Goal: Unclear: Browse casually

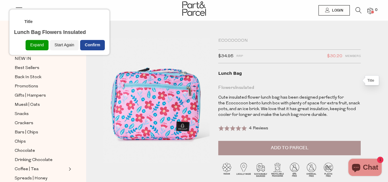
click at [89, 48] on div "Confirm" at bounding box center [92, 45] width 25 height 10
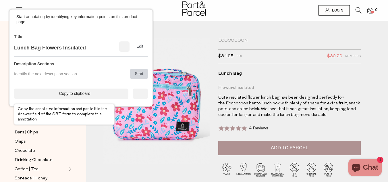
click at [139, 75] on div "Start" at bounding box center [139, 74] width 18 height 10
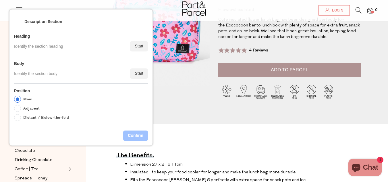
scroll to position [86, 0]
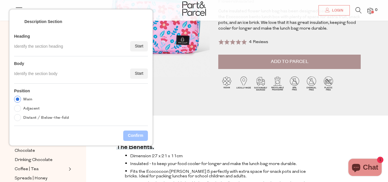
click at [133, 150] on h4 "The benefits." at bounding box center [135, 148] width 38 height 4
click at [131, 148] on h4 "The benefits." at bounding box center [135, 148] width 38 height 4
click at [140, 43] on div "Start" at bounding box center [139, 46] width 18 height 10
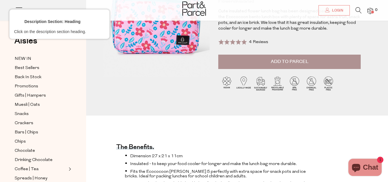
click at [143, 145] on div at bounding box center [135, 147] width 39 height 5
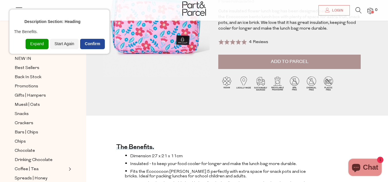
click at [87, 40] on div "Confirm" at bounding box center [92, 44] width 25 height 10
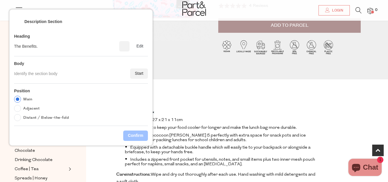
scroll to position [172, 0]
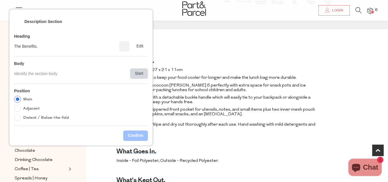
click at [141, 72] on div "Start" at bounding box center [139, 73] width 18 height 10
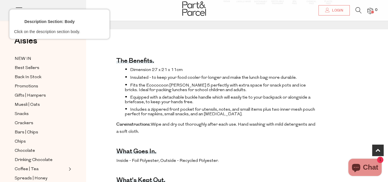
click at [129, 72] on div at bounding box center [220, 70] width 193 height 9
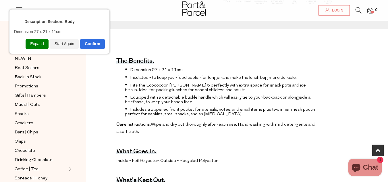
click at [39, 39] on div "Expand" at bounding box center [37, 44] width 23 height 10
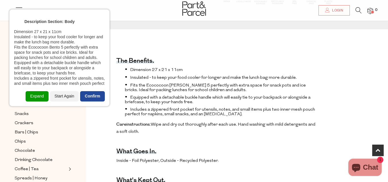
click at [90, 98] on div "Confirm" at bounding box center [92, 96] width 25 height 10
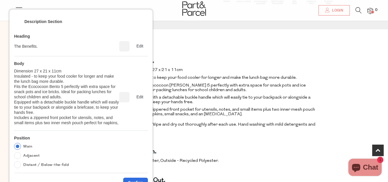
click at [99, 162] on div "Main Adjacent Distant / Below-the-fold" at bounding box center [81, 155] width 134 height 25
click at [145, 179] on div "Confirm" at bounding box center [135, 182] width 25 height 10
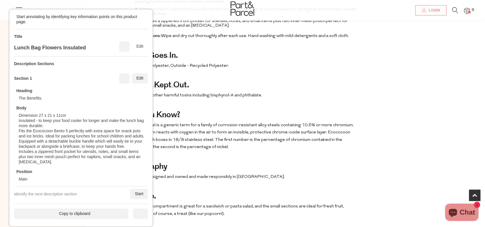
scroll to position [342, 0]
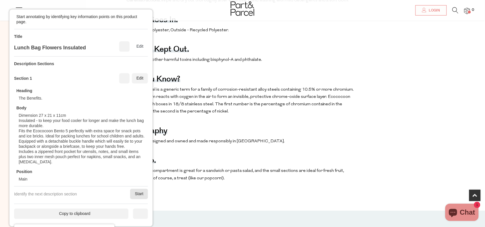
click at [134, 181] on div "Start" at bounding box center [139, 194] width 18 height 10
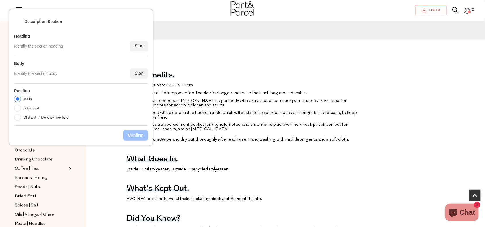
scroll to position [199, 0]
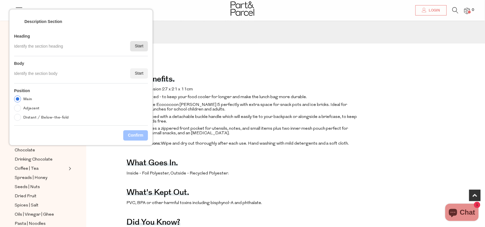
click at [135, 45] on div "Start" at bounding box center [139, 46] width 18 height 10
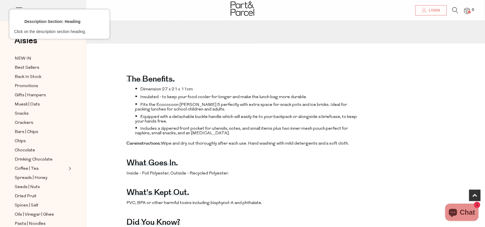
click at [131, 162] on div at bounding box center [131, 159] width 11 height 7
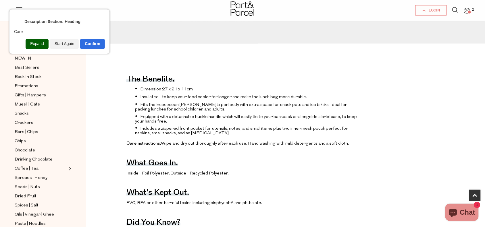
click at [34, 43] on div "Expand" at bounding box center [37, 44] width 23 height 10
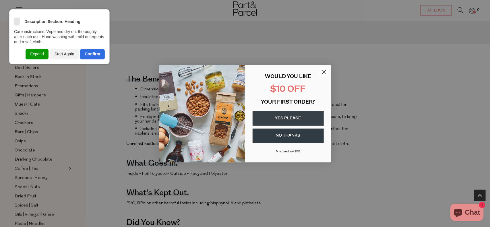
click at [16, 22] on div "<" at bounding box center [17, 22] width 6 height 6
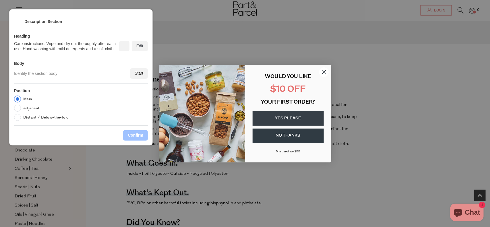
click at [142, 43] on div "Edit" at bounding box center [140, 46] width 16 height 10
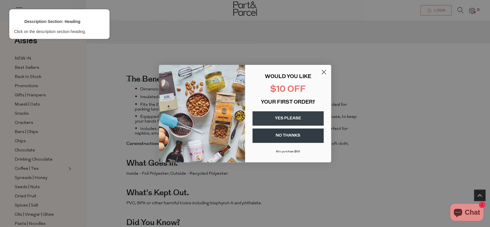
click at [160, 161] on div at bounding box center [150, 159] width 28 height 7
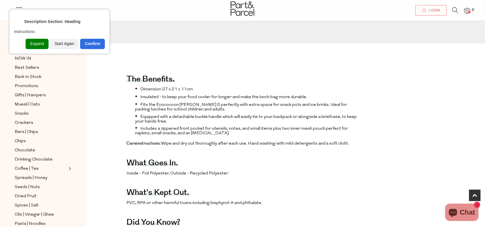
click at [42, 46] on div "Expand" at bounding box center [37, 44] width 23 height 10
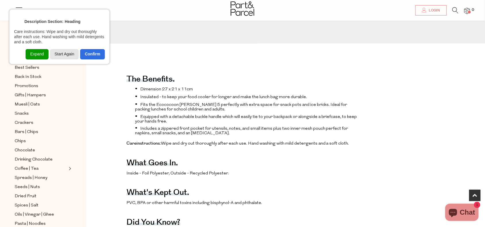
click at [68, 53] on div "Start Again" at bounding box center [64, 54] width 29 height 10
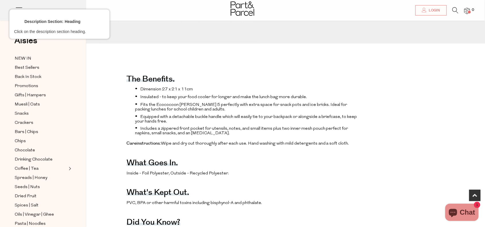
scroll to position [235, 0]
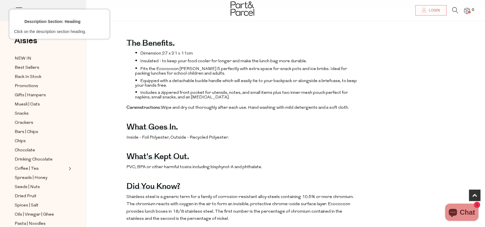
click at [154, 144] on div at bounding box center [152, 143] width 52 height 5
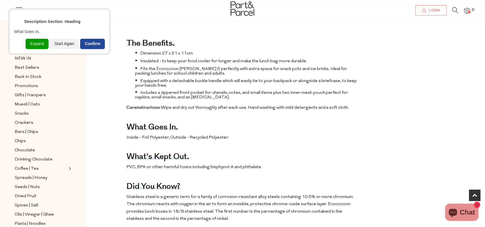
click at [87, 44] on div "Confirm" at bounding box center [92, 44] width 25 height 10
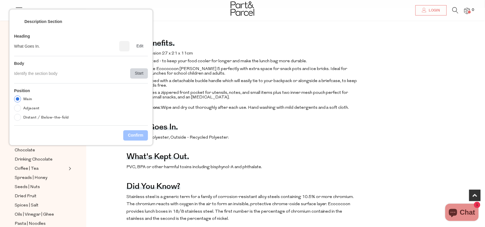
click at [142, 76] on div "Start" at bounding box center [139, 73] width 18 height 10
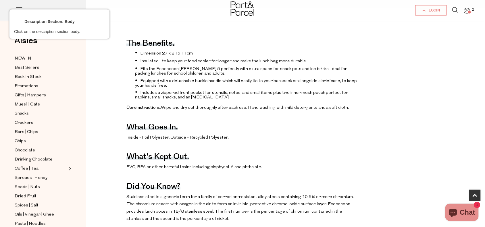
click at [144, 181] on div at bounding box center [243, 183] width 234 height 8
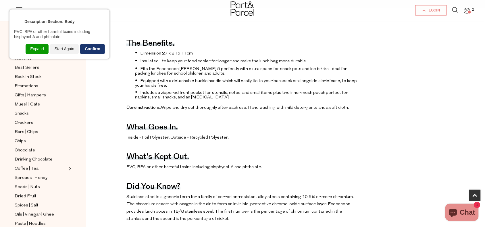
click at [92, 49] on div "Confirm" at bounding box center [92, 49] width 25 height 10
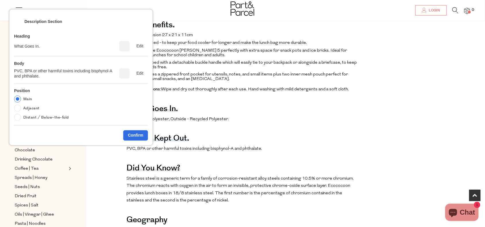
scroll to position [271, 0]
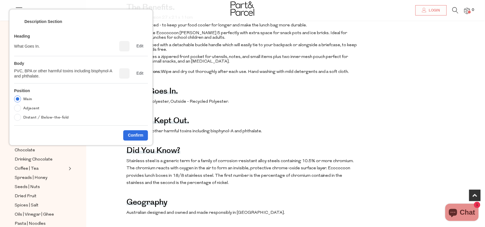
click at [30, 111] on label "Adjacent" at bounding box center [31, 108] width 16 height 7
click at [21, 111] on input "Adjacent" at bounding box center [17, 108] width 7 height 7
radio input "true"
click at [141, 133] on div "Confirm" at bounding box center [135, 135] width 25 height 10
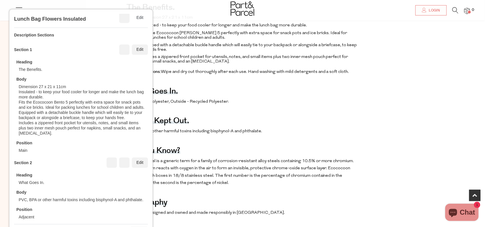
scroll to position [54, 0]
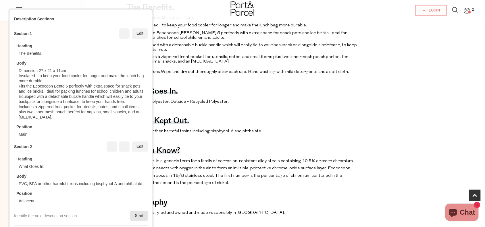
click at [135, 181] on div "Start" at bounding box center [139, 216] width 18 height 10
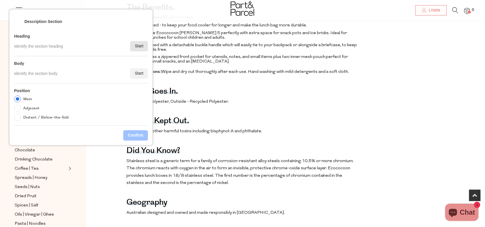
click at [141, 51] on div "Start" at bounding box center [139, 46] width 18 height 10
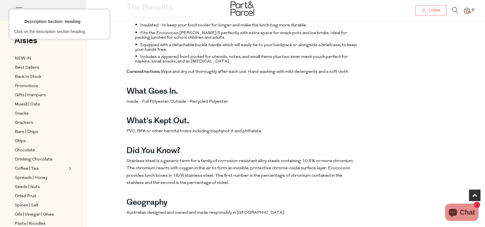
click at [153, 168] on div at bounding box center [153, 166] width 55 height 5
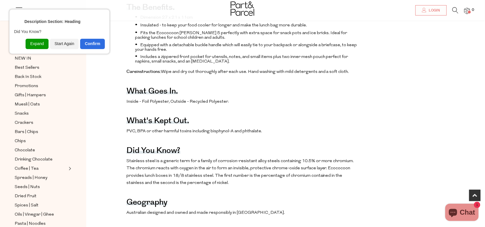
click at [97, 45] on div "Confirm" at bounding box center [92, 44] width 25 height 10
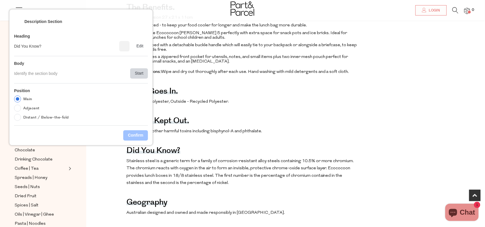
click at [133, 73] on div "Start" at bounding box center [139, 73] width 18 height 10
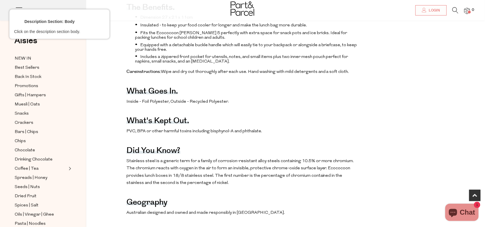
scroll to position [342, 0]
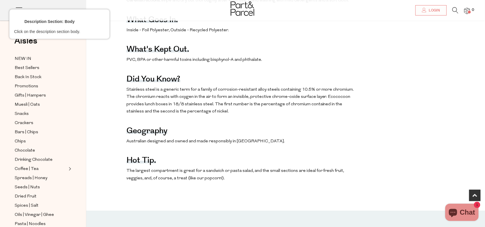
click at [163, 123] on div at bounding box center [243, 116] width 234 height 30
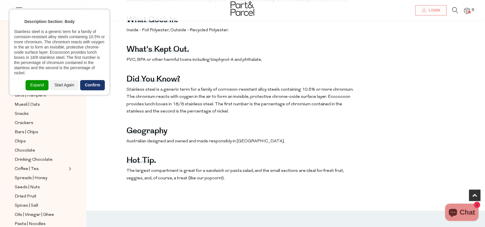
click at [92, 85] on div "Confirm" at bounding box center [92, 85] width 25 height 10
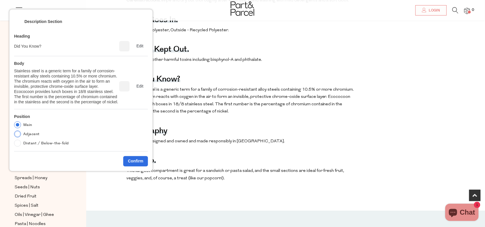
click at [30, 134] on label "Adjacent" at bounding box center [31, 134] width 16 height 7
click at [21, 134] on input "Adjacent" at bounding box center [17, 134] width 7 height 7
radio input "true"
click at [141, 161] on div "Confirm" at bounding box center [135, 161] width 25 height 10
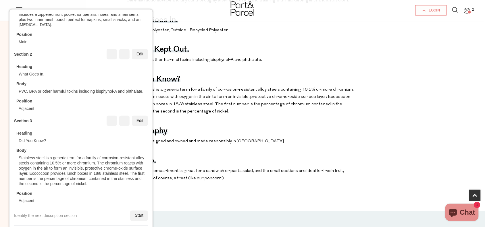
scroll to position [151, 0]
click at [133, 181] on div "Start" at bounding box center [139, 216] width 18 height 10
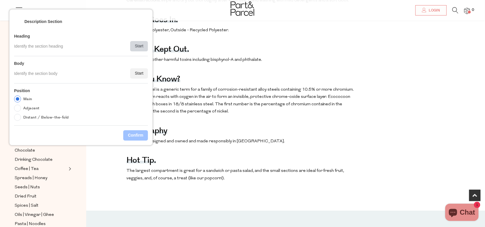
click at [134, 45] on div "Start" at bounding box center [139, 46] width 18 height 10
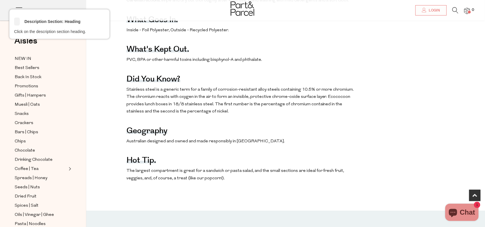
click at [16, 23] on div "<" at bounding box center [17, 22] width 6 height 6
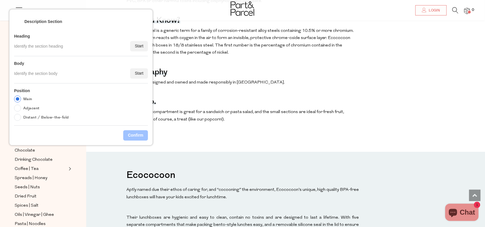
scroll to position [342, 0]
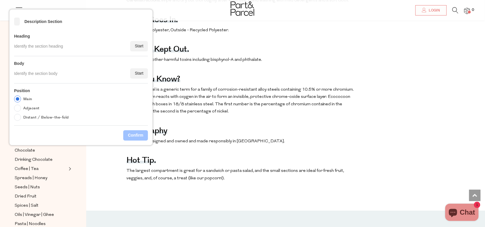
click at [14, 22] on div "<" at bounding box center [17, 22] width 6 height 6
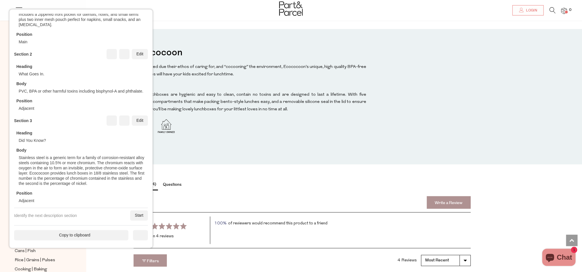
scroll to position [571, 0]
click at [95, 181] on div "Copy to clipboard" at bounding box center [71, 236] width 114 height 10
